Goal: Navigation & Orientation: Go to known website

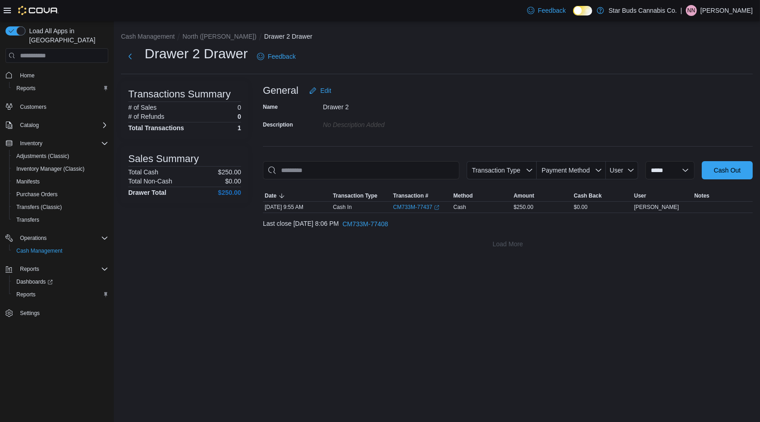
click at [716, 11] on p "[PERSON_NAME]" at bounding box center [727, 10] width 52 height 11
click at [694, 86] on span "Sign Out" at bounding box center [694, 89] width 25 height 9
